Goal: Task Accomplishment & Management: Use online tool/utility

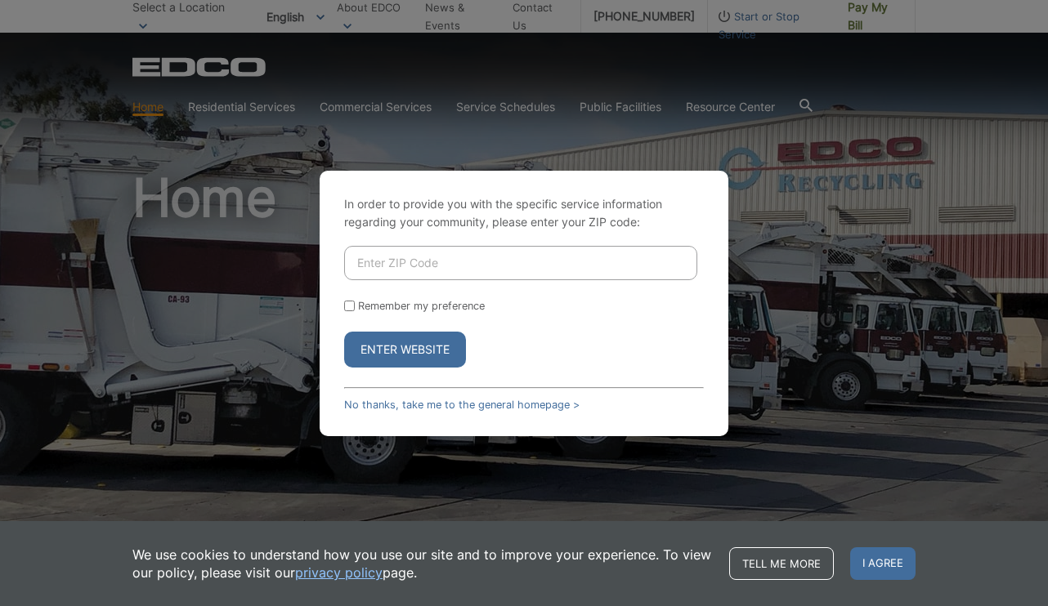
click at [398, 270] on input "Enter ZIP Code" at bounding box center [520, 263] width 353 height 34
type input "92024"
click at [345, 306] on input "Remember my preference" at bounding box center [349, 306] width 11 height 11
checkbox input "true"
click at [389, 351] on button "Enter Website" at bounding box center [405, 350] width 122 height 36
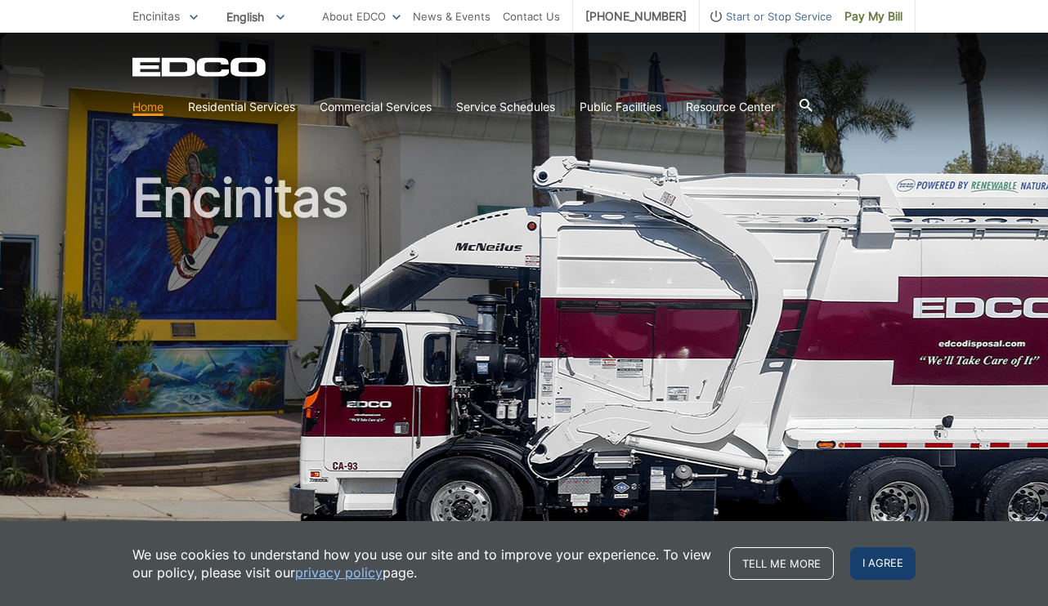
click at [877, 561] on span "I agree" at bounding box center [882, 563] width 65 height 33
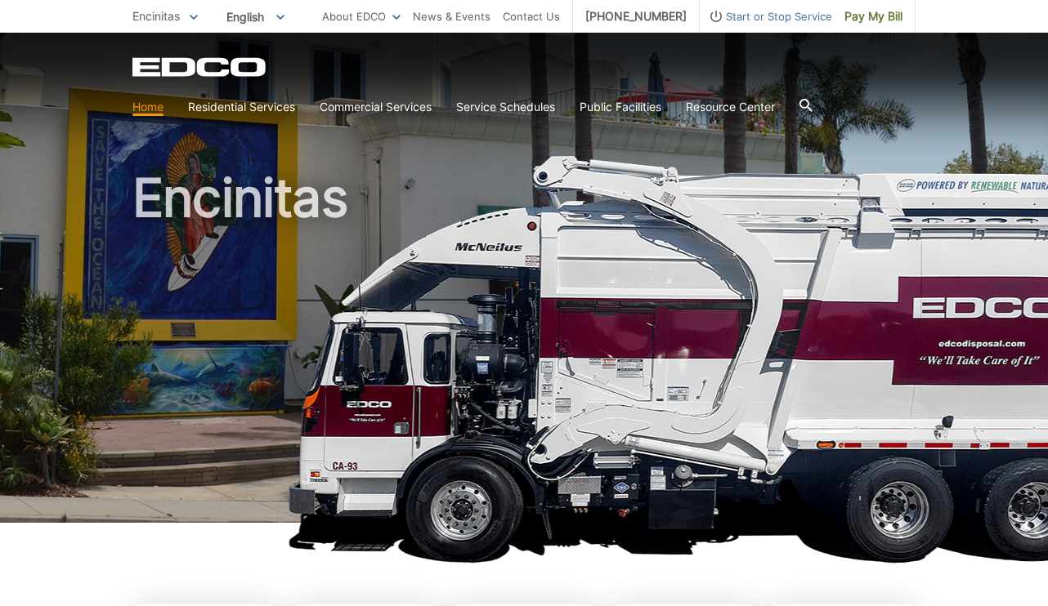
click at [149, 104] on link "Home" at bounding box center [147, 107] width 31 height 18
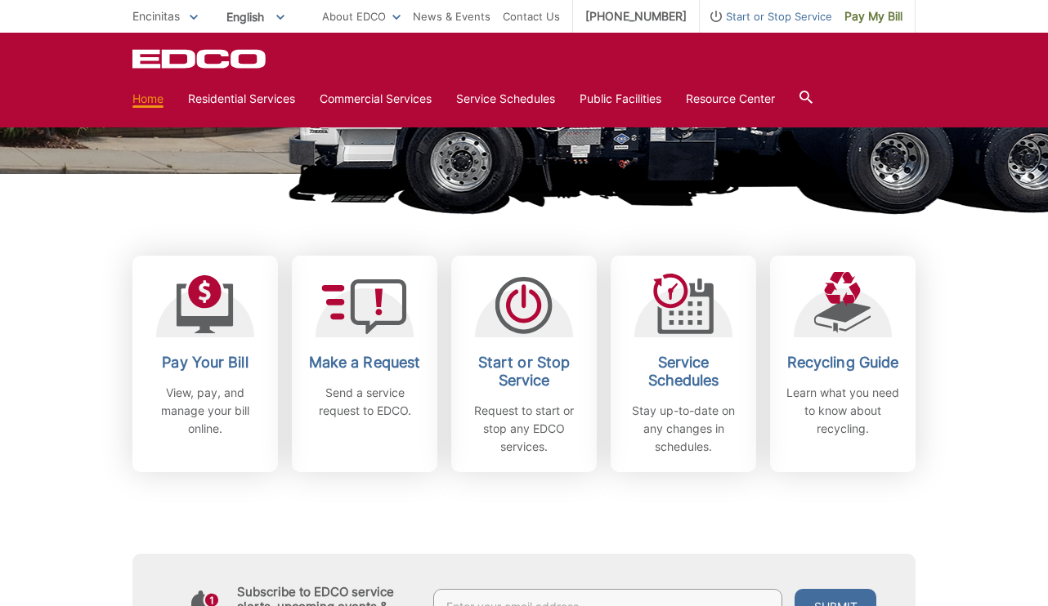
scroll to position [373, 0]
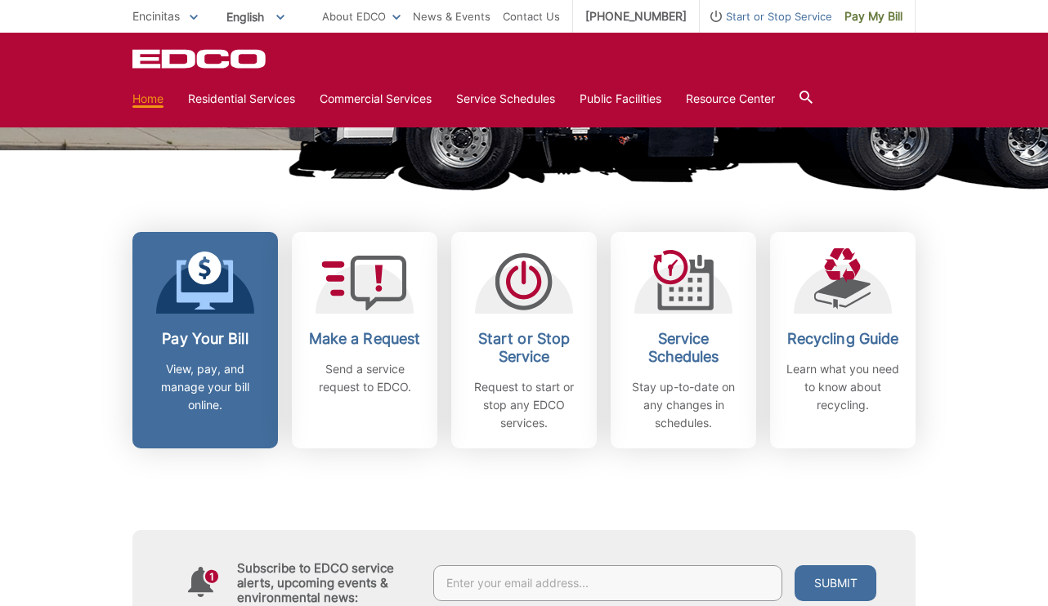
click at [238, 296] on div at bounding box center [205, 280] width 98 height 65
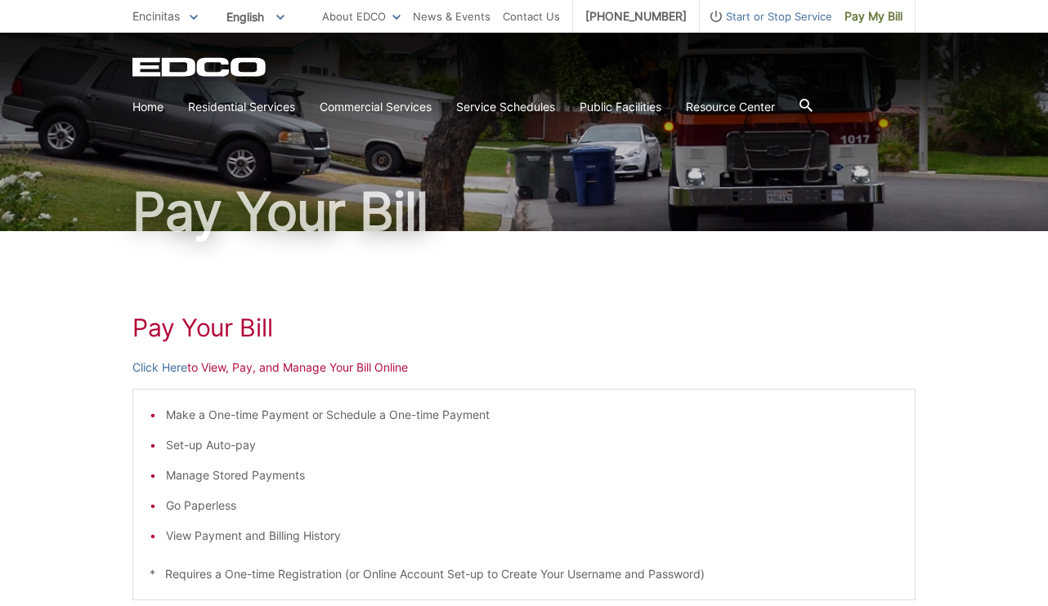
scroll to position [57, 0]
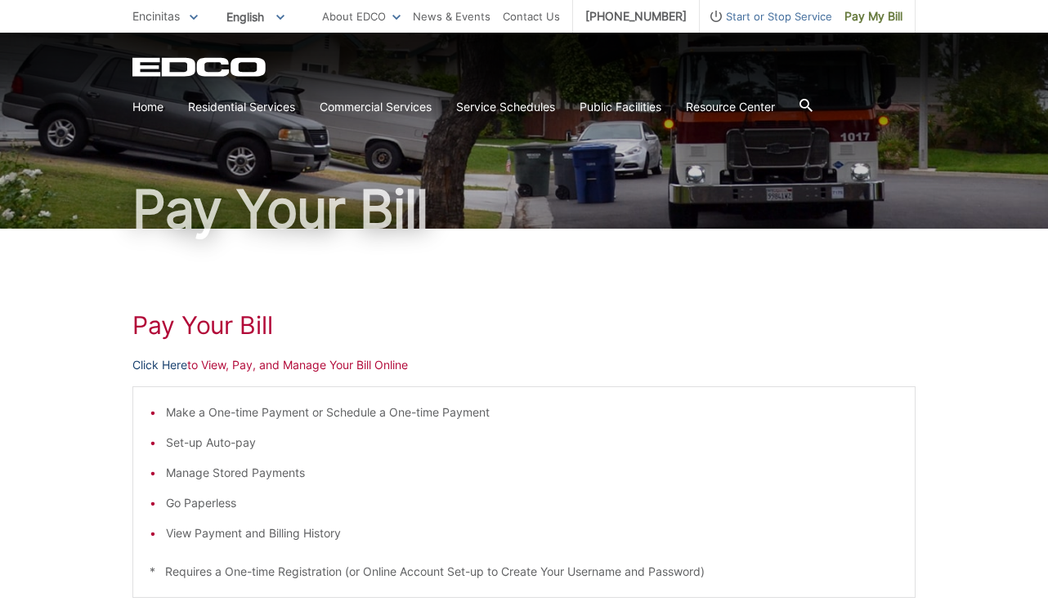
click at [159, 369] on link "Click Here" at bounding box center [159, 365] width 55 height 18
